Goal: Use online tool/utility: Utilize a website feature to perform a specific function

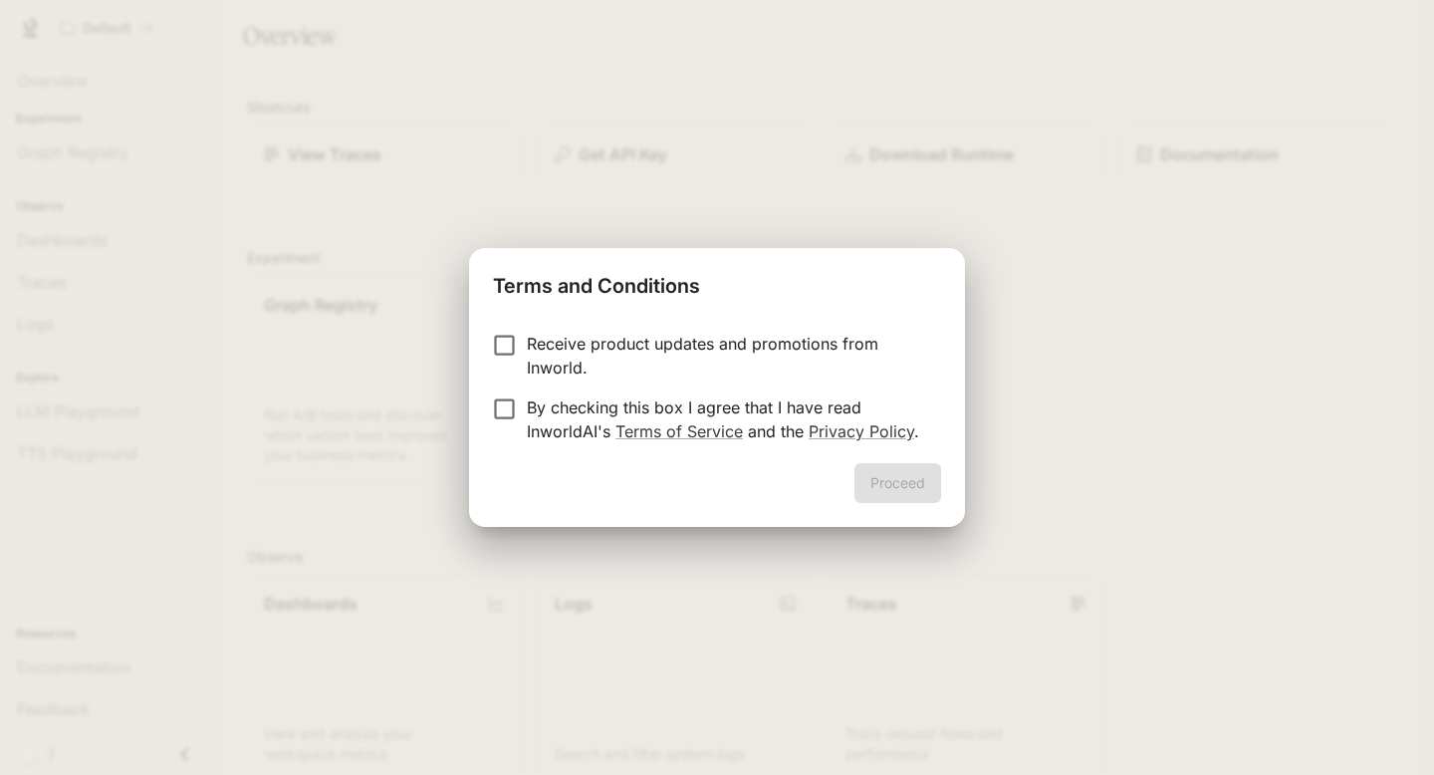
click at [569, 348] on p "Receive product updates and promotions from Inworld." at bounding box center [726, 356] width 398 height 48
click at [561, 346] on p "Receive product updates and promotions from Inworld." at bounding box center [726, 356] width 398 height 48
click at [556, 407] on p "By checking this box I agree that I have read InworldAI's Terms of Service and …" at bounding box center [726, 419] width 398 height 48
click at [560, 338] on p "Receive product updates and promotions from Inworld." at bounding box center [726, 356] width 398 height 48
click at [620, 344] on p "Receive product updates and promotions from Inworld." at bounding box center [726, 356] width 398 height 48
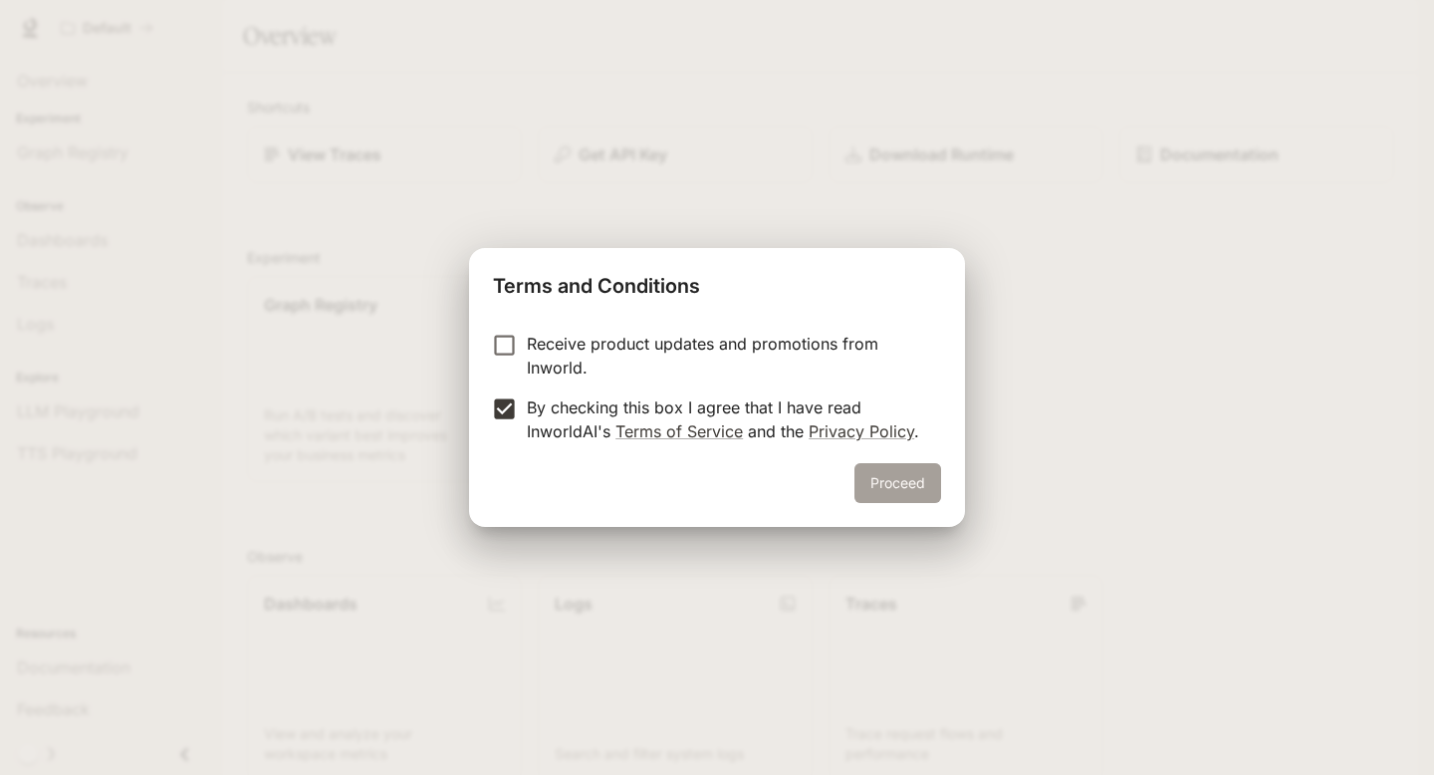
click at [919, 475] on button "Proceed" at bounding box center [898, 483] width 87 height 40
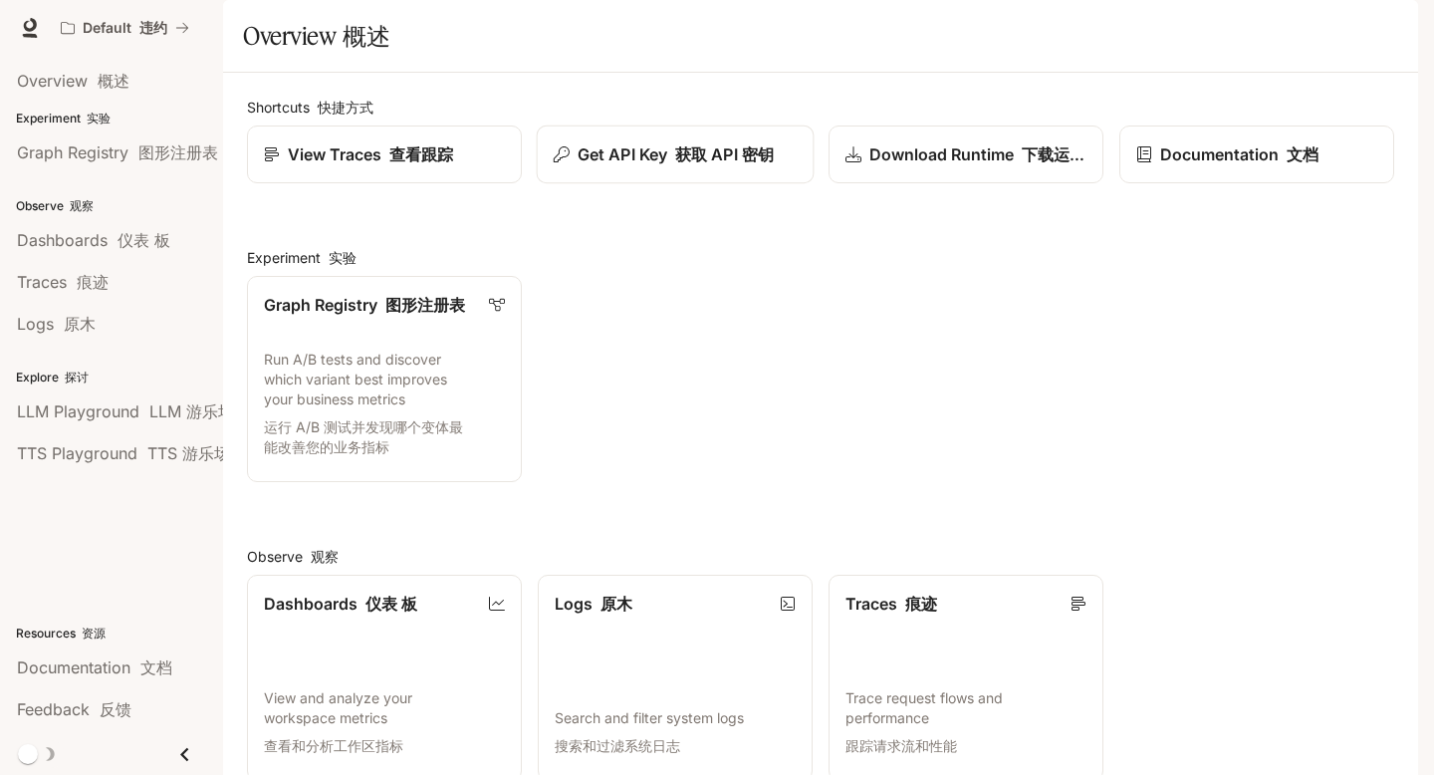
click at [733, 164] on font "获取 API 密钥" at bounding box center [724, 154] width 99 height 20
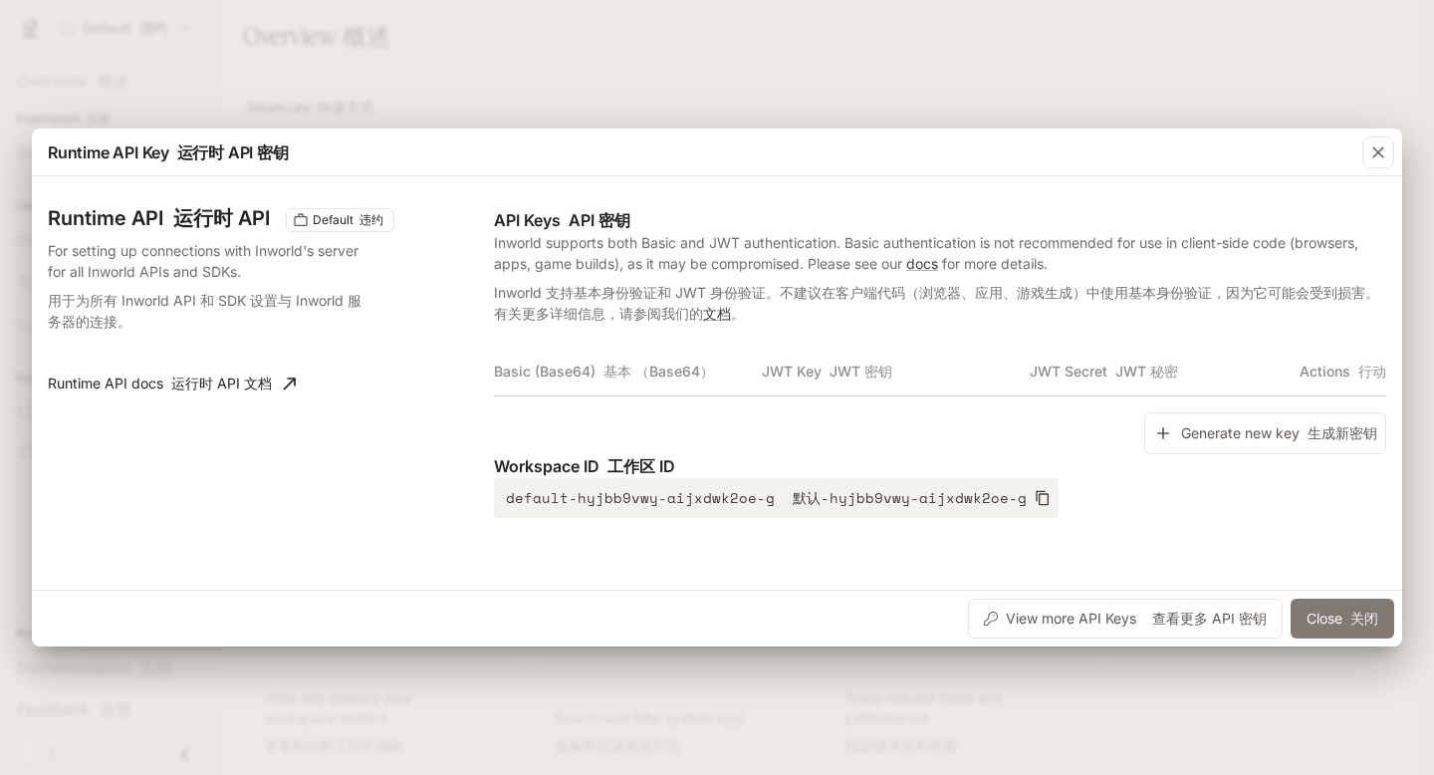
click at [1361, 615] on font "关闭" at bounding box center [1365, 618] width 28 height 17
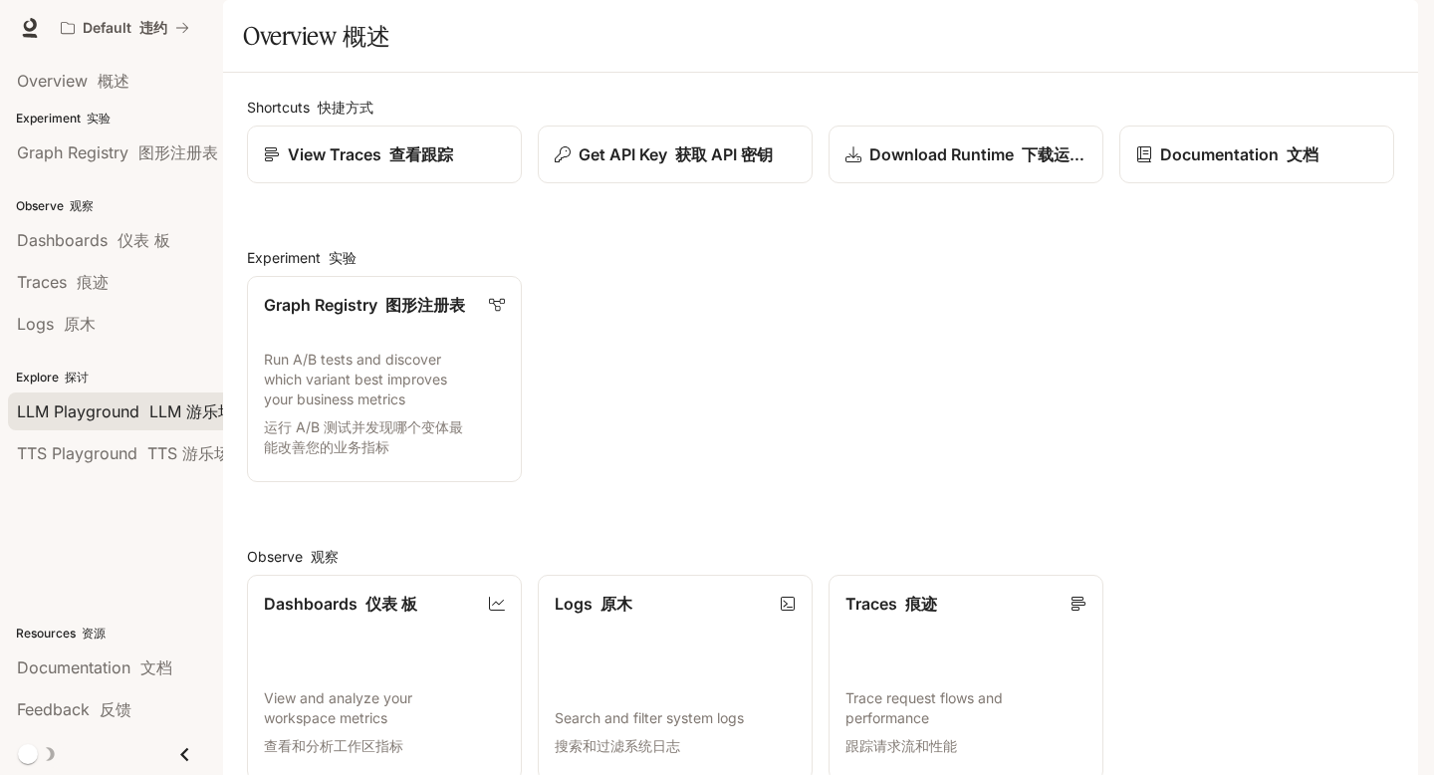
click at [157, 410] on font "LLM 游乐场" at bounding box center [191, 411] width 85 height 20
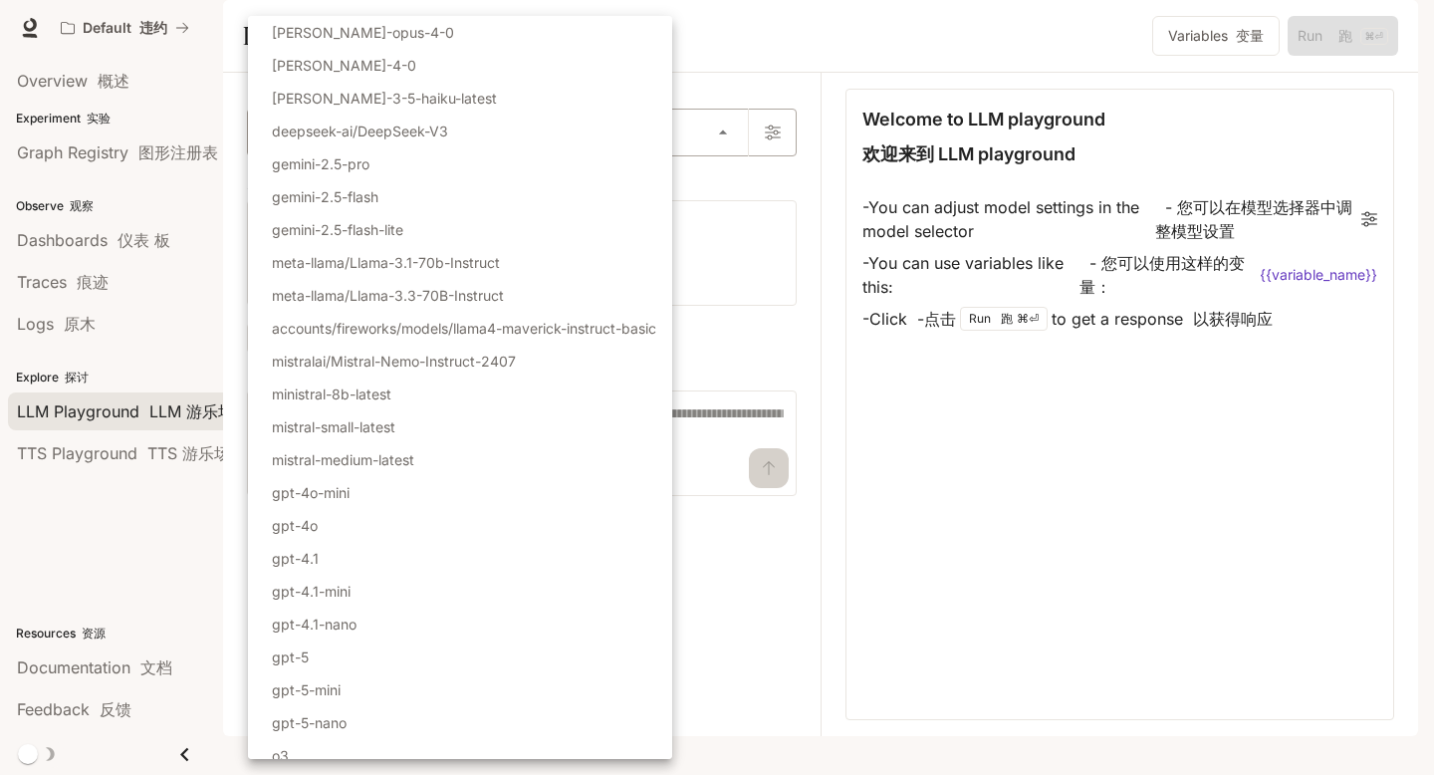
click at [469, 174] on body "Skip to main content Default 违约 Documentation 文档 Documentation 文档 Portal Overvi…" at bounding box center [717, 387] width 1434 height 775
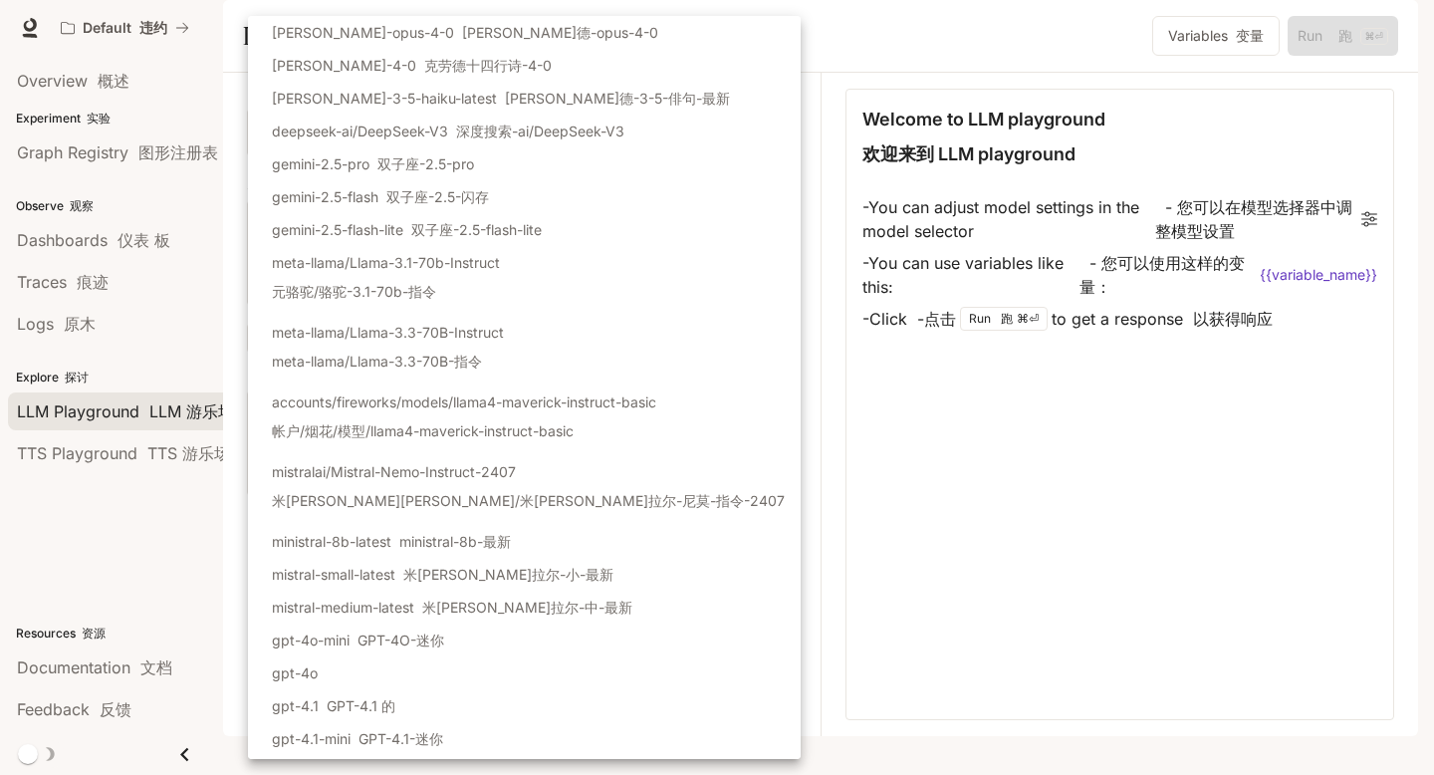
click at [527, 30] on li "[PERSON_NAME]-opus-4-0 克劳德-opus-4-0" at bounding box center [524, 32] width 553 height 33
type input "**********"
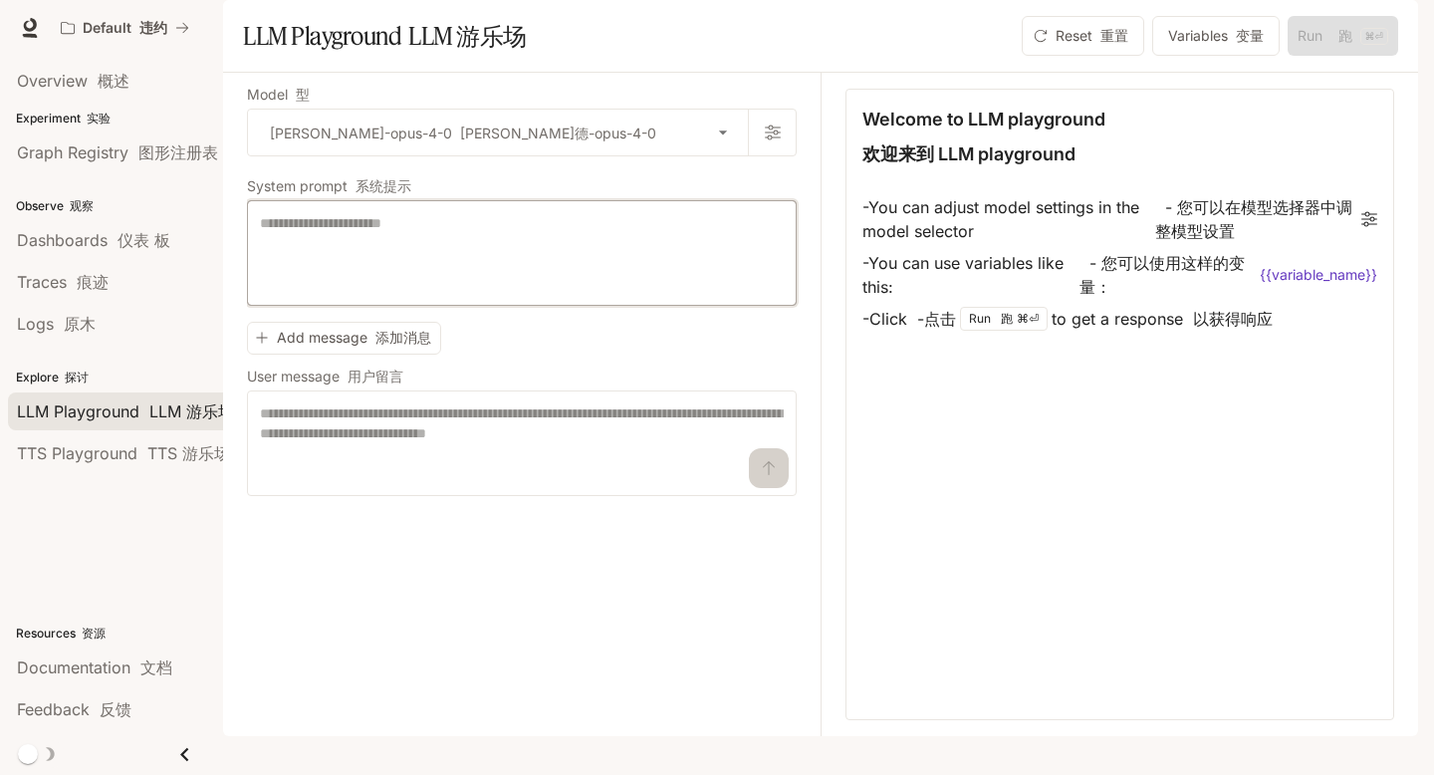
click at [536, 293] on textarea at bounding box center [522, 253] width 524 height 80
click at [402, 471] on textarea at bounding box center [522, 443] width 524 height 80
